Goal: Task Accomplishment & Management: Manage account settings

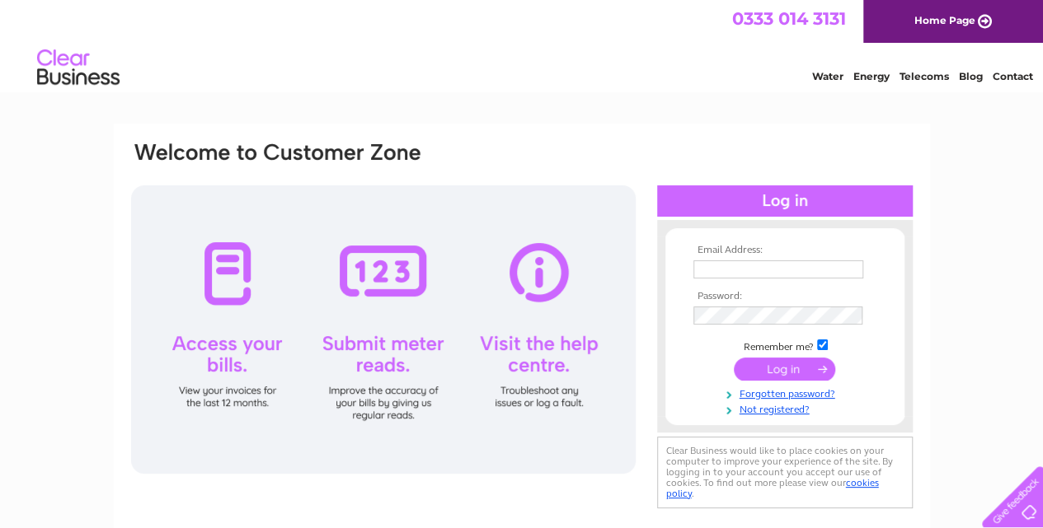
type input "sally.white48@btinternet.com"
click at [977, 409] on div "Email Address: sally.white48@btinternet.com Password:" at bounding box center [521, 495] width 1043 height 743
click at [783, 365] on input "submit" at bounding box center [783, 369] width 101 height 23
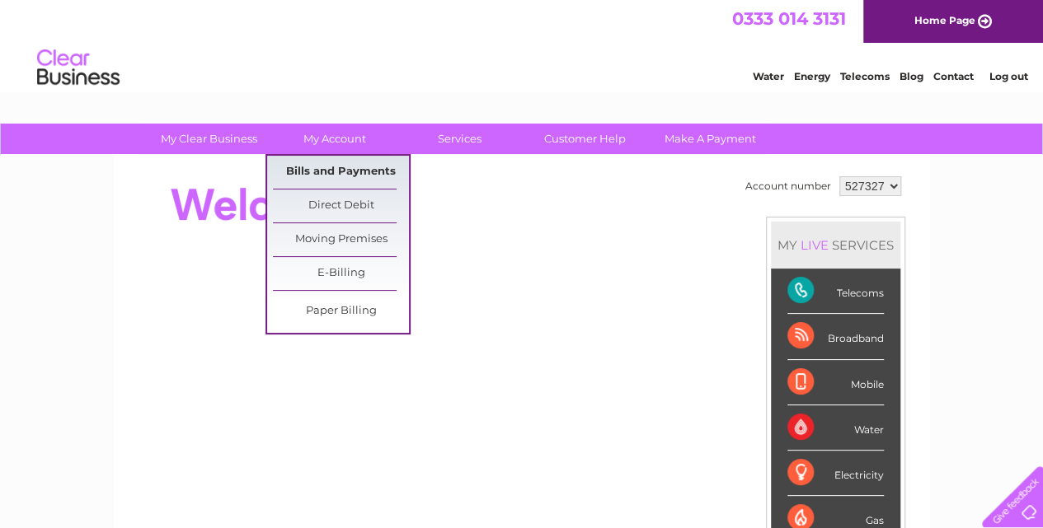
click at [364, 171] on link "Bills and Payments" at bounding box center [341, 172] width 136 height 33
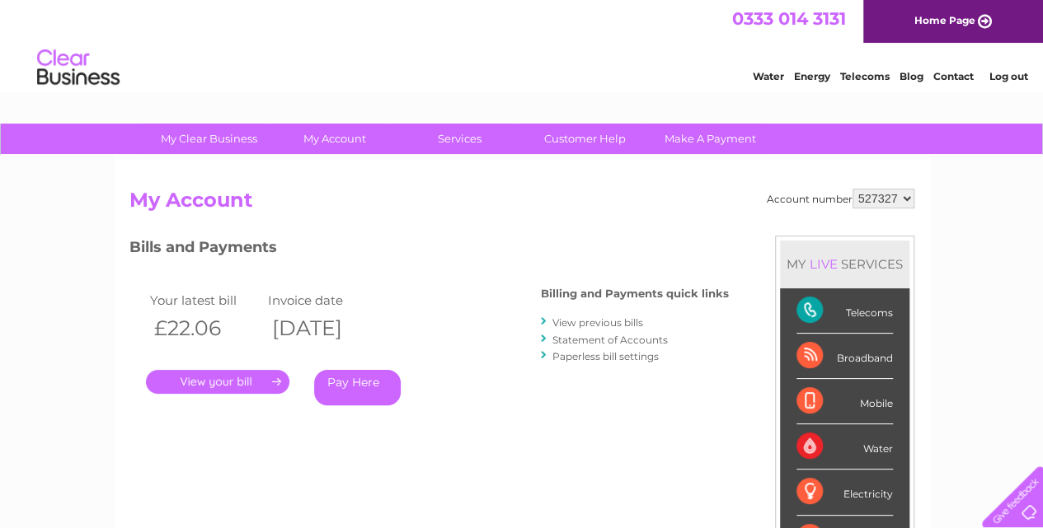
click at [224, 379] on link "." at bounding box center [217, 382] width 143 height 24
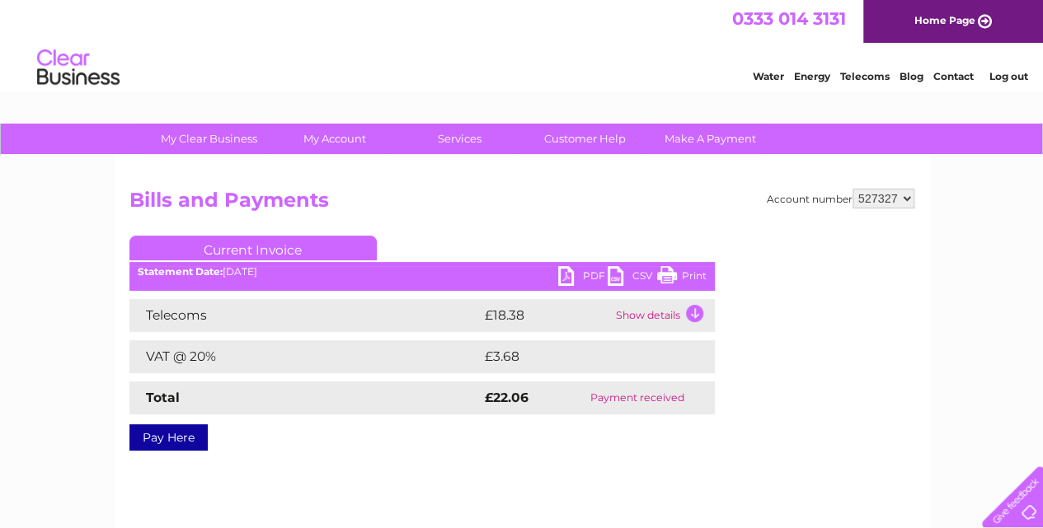
click at [695, 311] on td "Show details" at bounding box center [663, 315] width 103 height 33
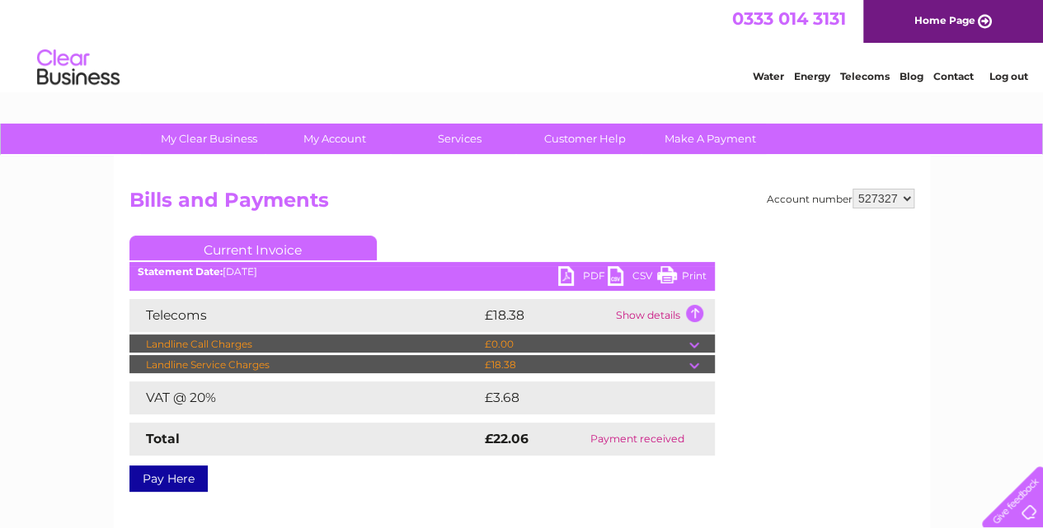
click at [696, 343] on td at bounding box center [702, 345] width 26 height 20
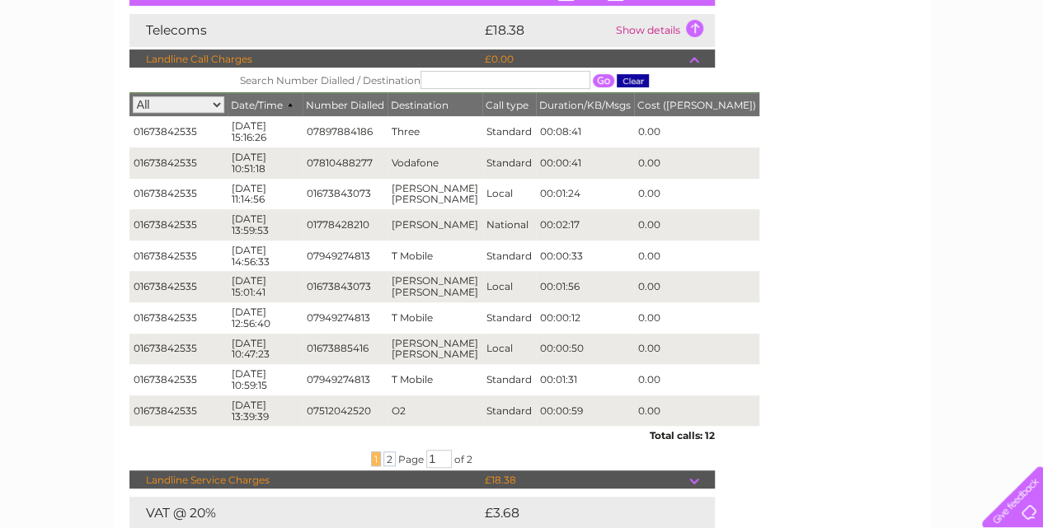
scroll to position [322, 0]
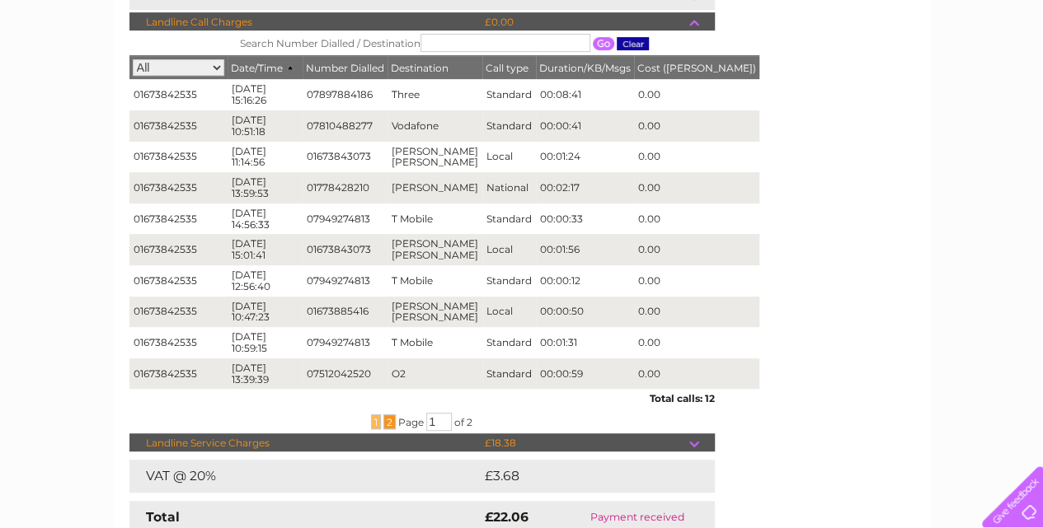
click at [387, 421] on span "2" at bounding box center [389, 422] width 12 height 15
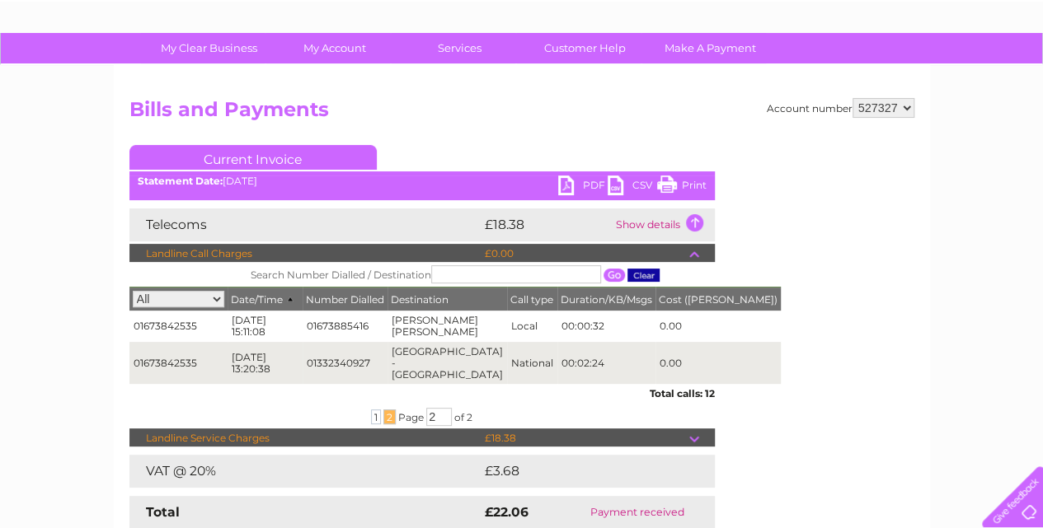
scroll to position [44, 0]
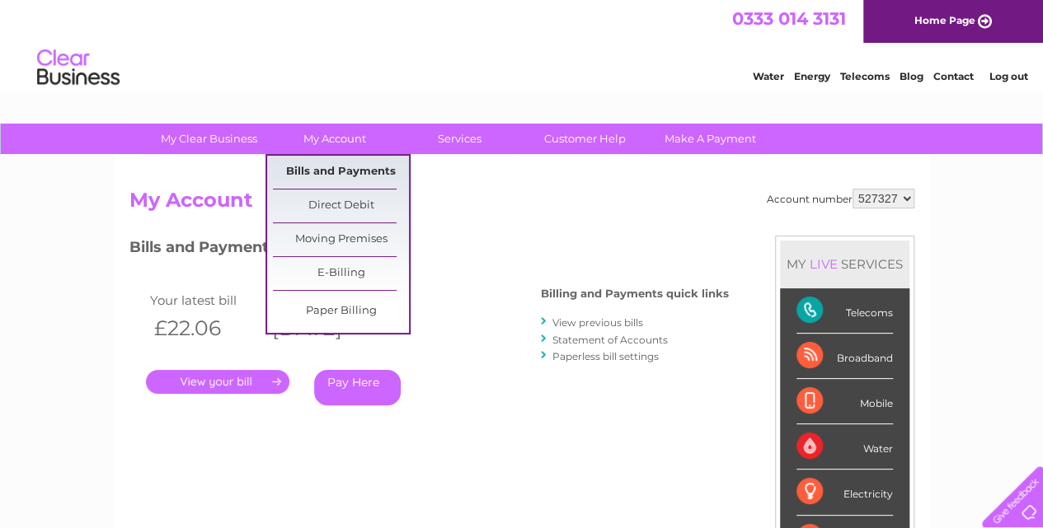
click at [340, 168] on link "Bills and Payments" at bounding box center [341, 172] width 136 height 33
click at [348, 171] on link "Bills and Payments" at bounding box center [341, 172] width 136 height 33
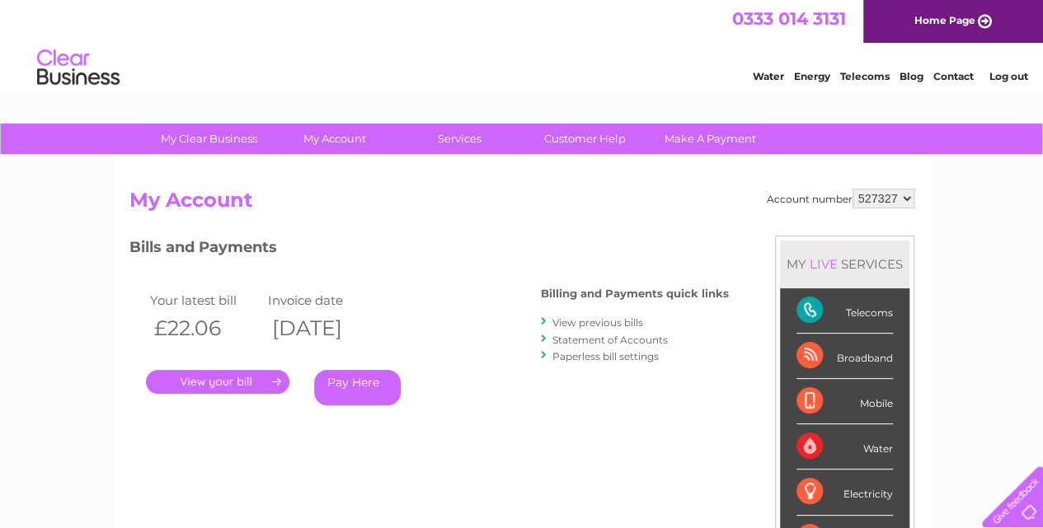
click at [244, 380] on link "." at bounding box center [217, 382] width 143 height 24
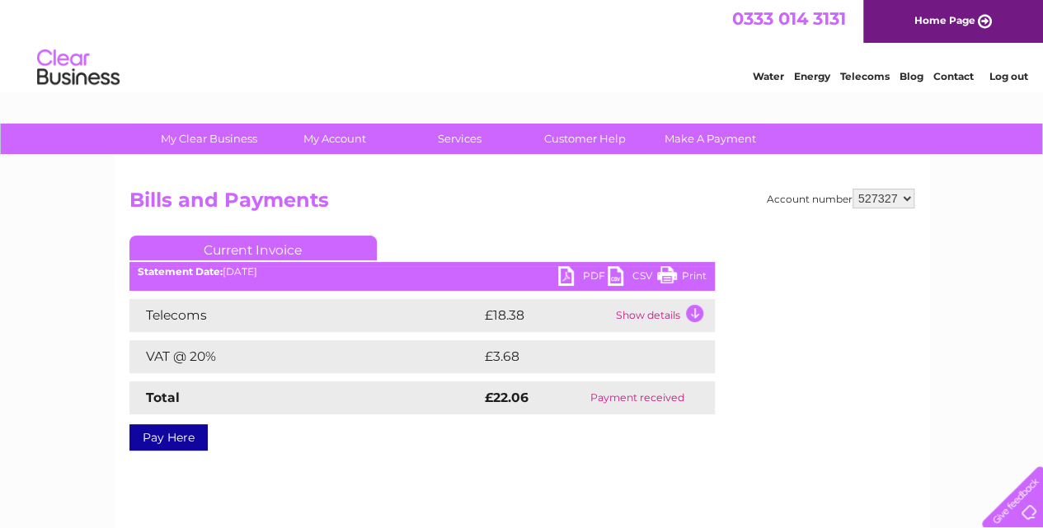
click at [671, 273] on link "Print" at bounding box center [681, 278] width 49 height 24
